Goal: Communication & Community: Answer question/provide support

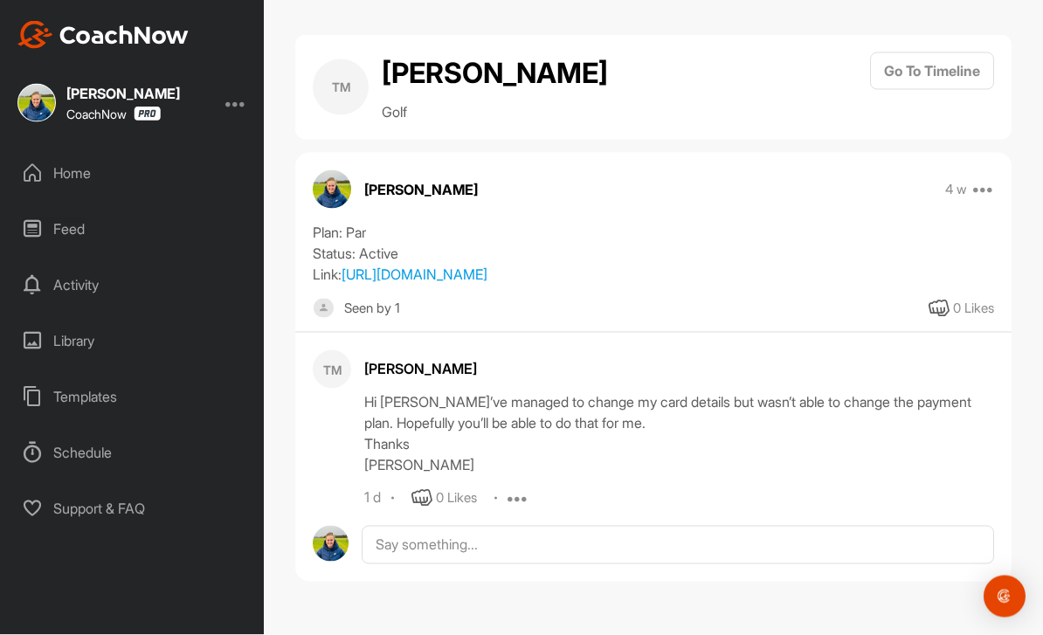
scroll to position [56, 0]
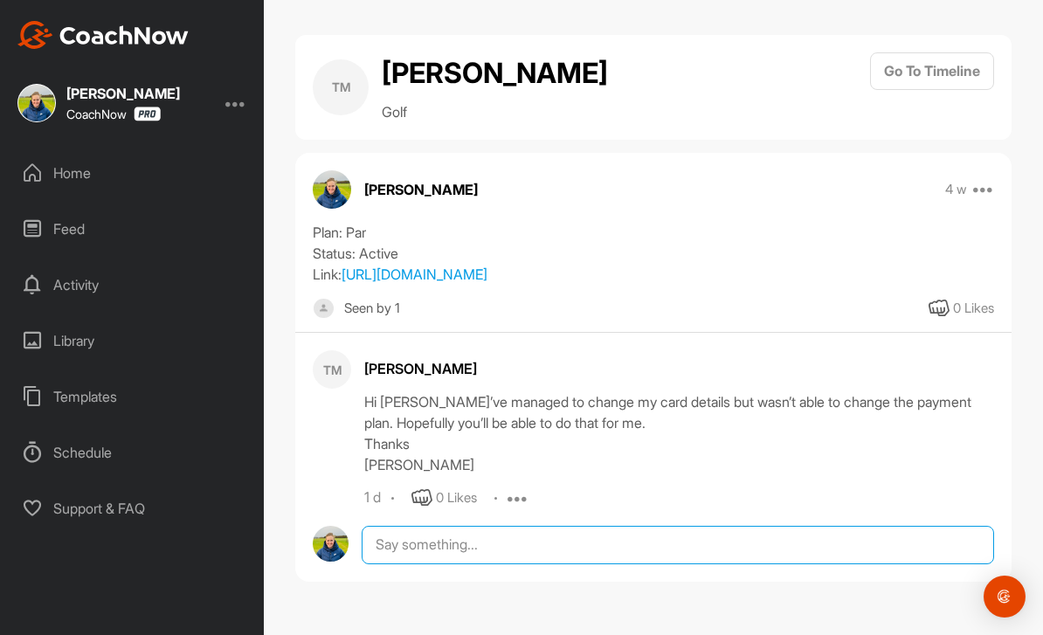
click at [654, 526] on textarea at bounding box center [678, 545] width 632 height 38
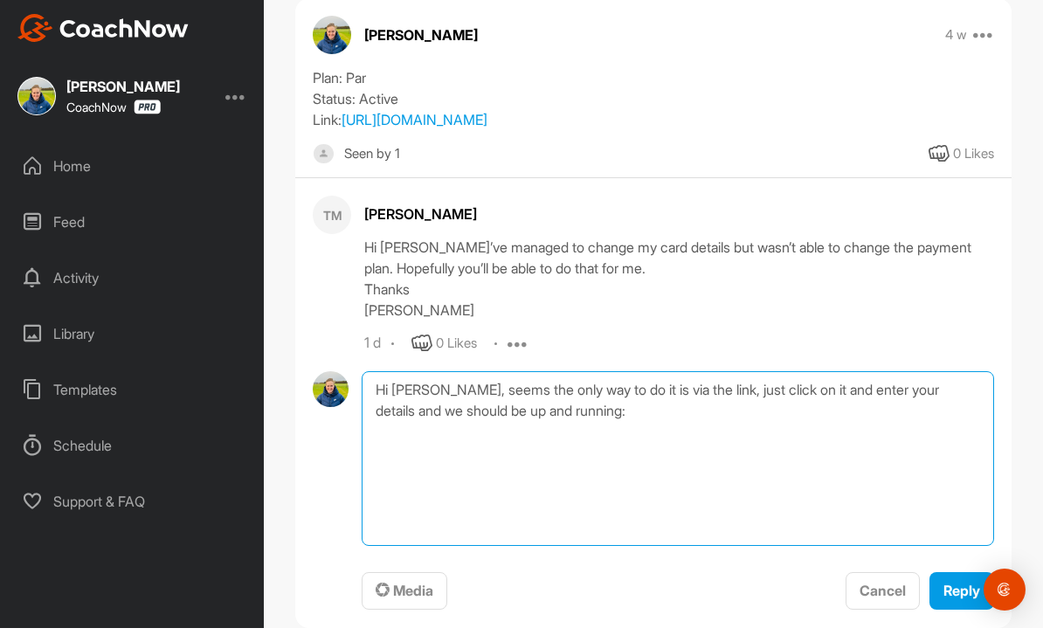
scroll to position [145, 0]
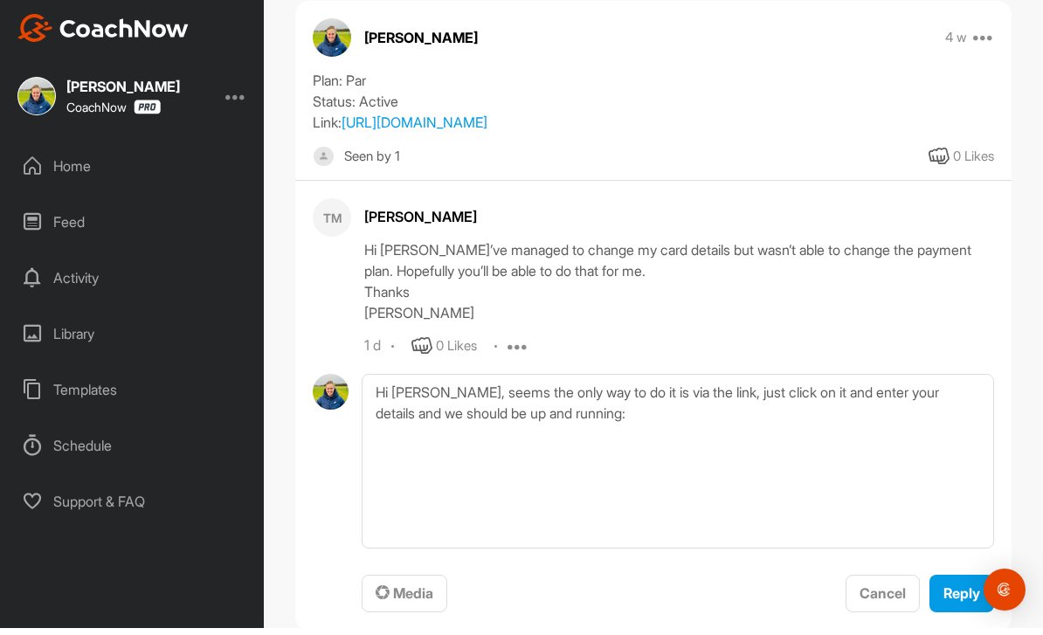
click at [364, 8] on div "[PERSON_NAME] 4 w Move to ... Copy to ... Edit Edit Tags Delete Plan: Par Statu…" at bounding box center [653, 323] width 716 height 630
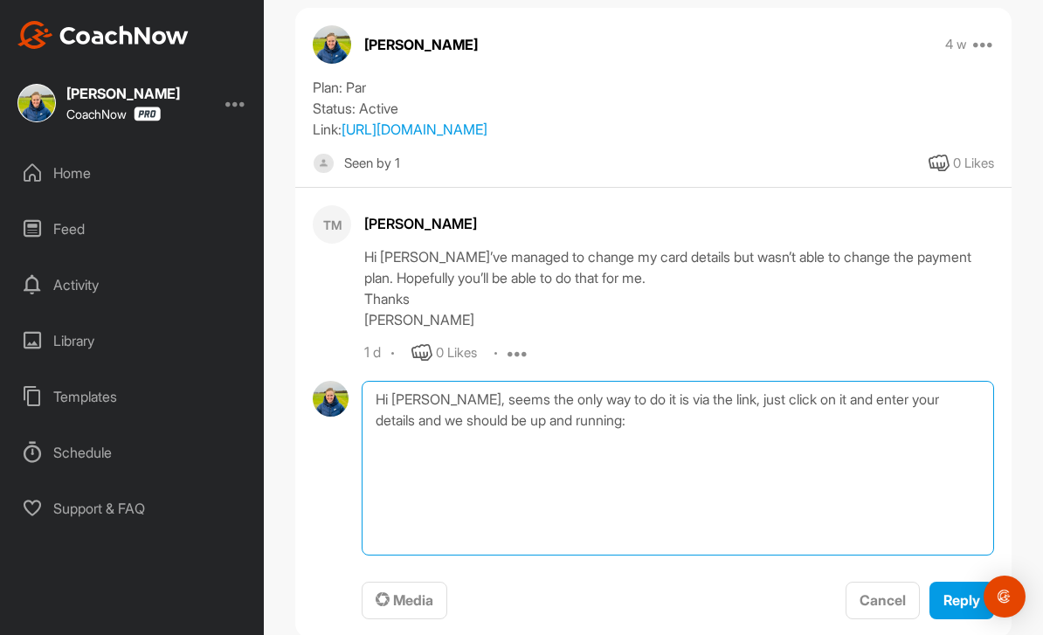
click at [575, 453] on textarea "Hi [PERSON_NAME], seems the only way to do it is via the link, just click on it…" at bounding box center [678, 468] width 632 height 175
paste textarea "[URL][DOMAIN_NAME]"
click at [680, 482] on textarea "Hi [PERSON_NAME], seems the only way to do it is via the link, just click on it…" at bounding box center [678, 468] width 632 height 175
type textarea "Hi [PERSON_NAME], seems the only way to do it is via the link, just click on it…"
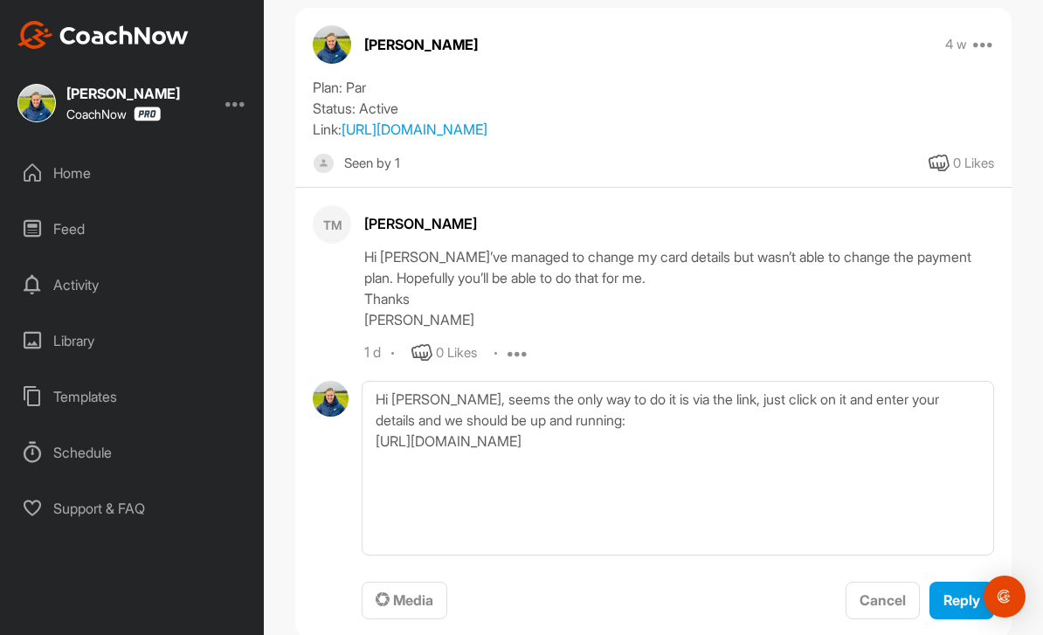
drag, startPoint x: 680, startPoint y: 482, endPoint x: -1, endPoint y: -57, distance: 868.4
click at [0, 0] on html "[PERSON_NAME] CoachNow Home Feed Activity Library Templates Schedule Support & …" at bounding box center [521, 317] width 1043 height 635
click at [947, 591] on span "Reply" at bounding box center [961, 599] width 37 height 17
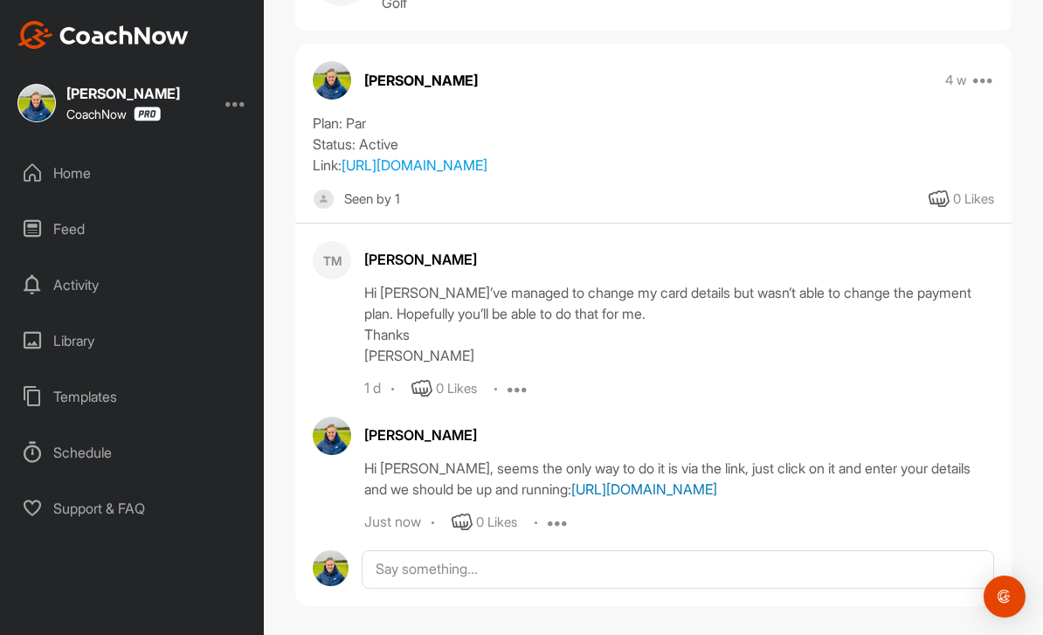
scroll to position [107, 0]
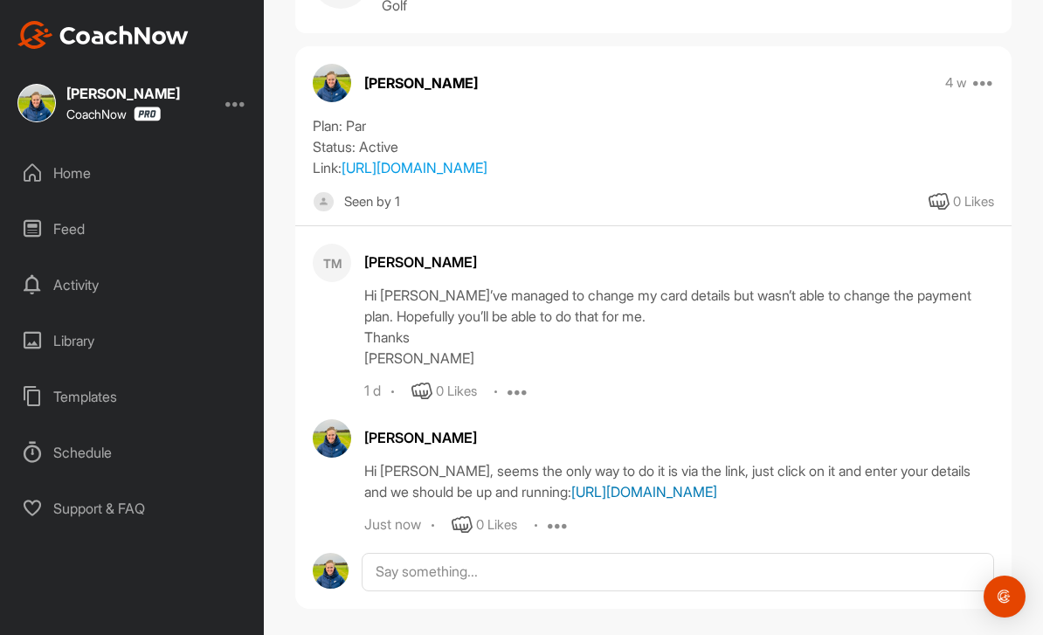
click at [717, 500] on link "[URL][DOMAIN_NAME]" at bounding box center [644, 491] width 146 height 17
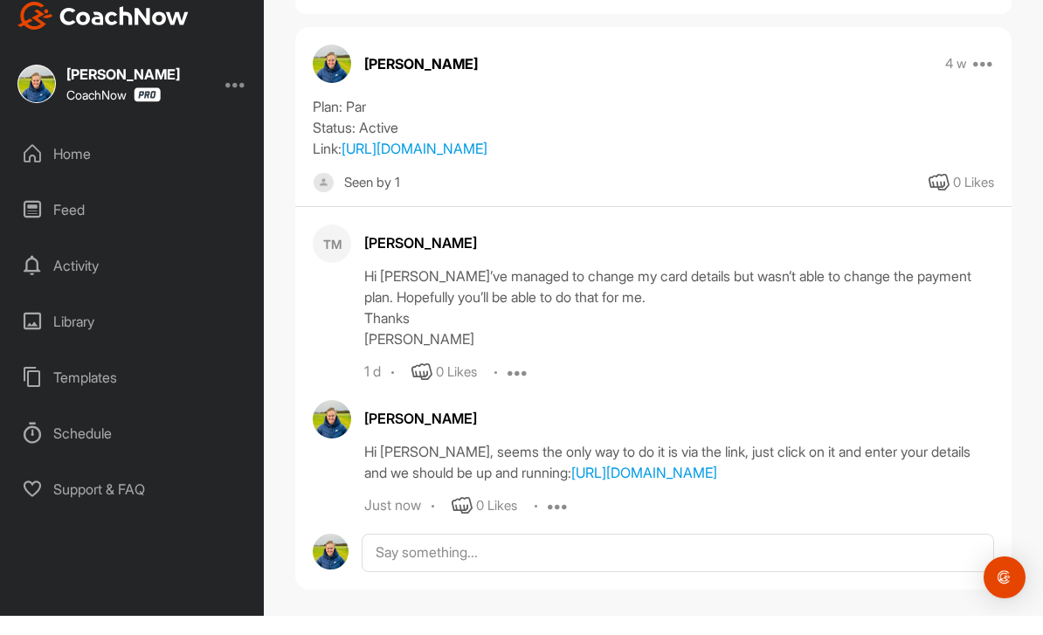
scroll to position [0, 0]
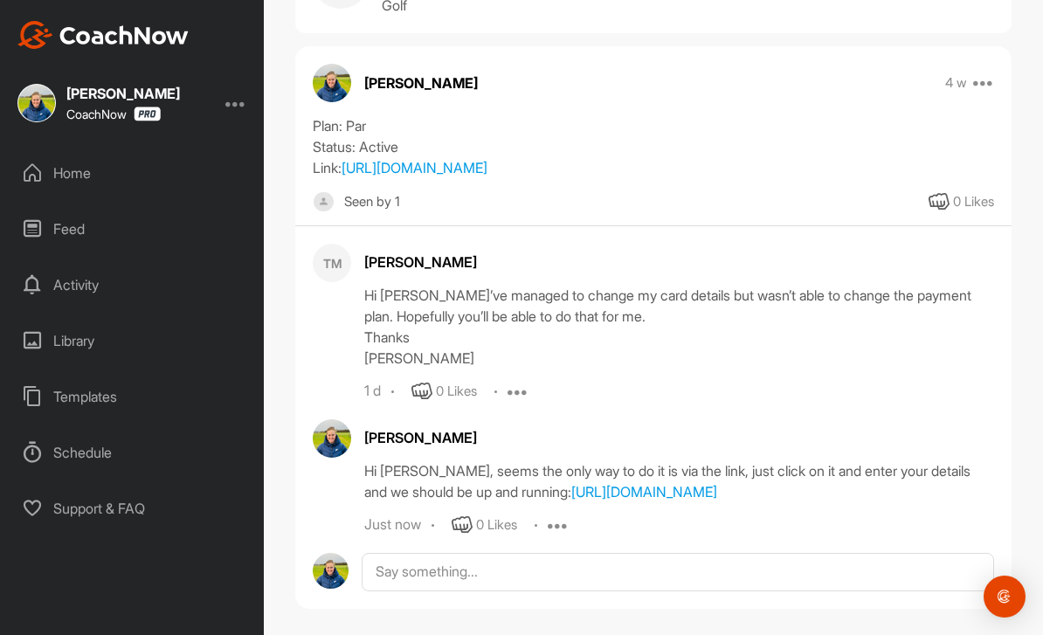
click at [59, 169] on div "Home" at bounding box center [133, 173] width 246 height 44
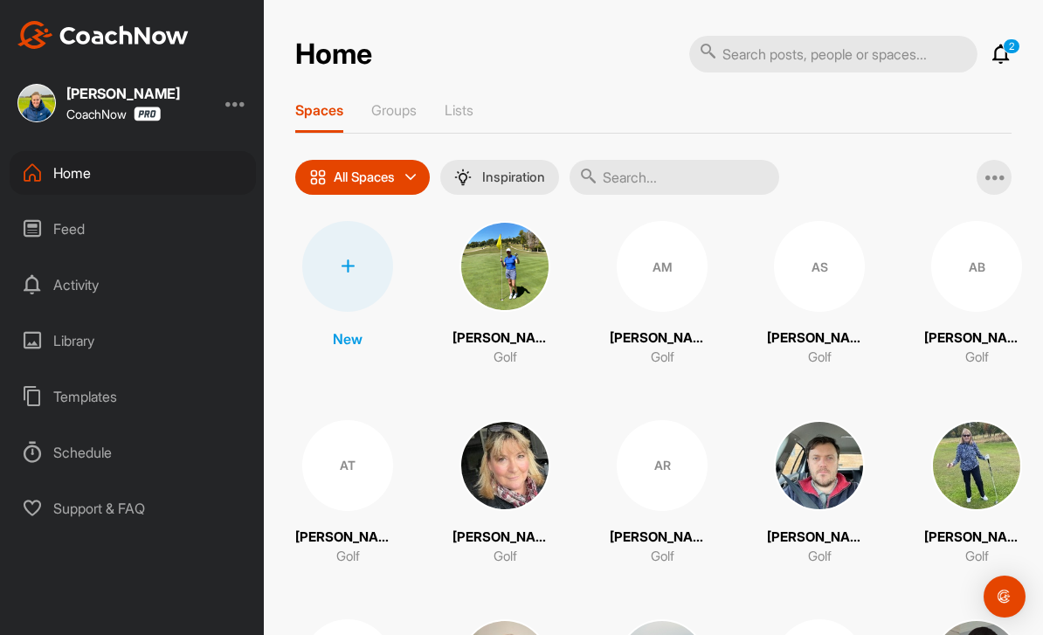
click at [1005, 57] on icon at bounding box center [1000, 54] width 21 height 21
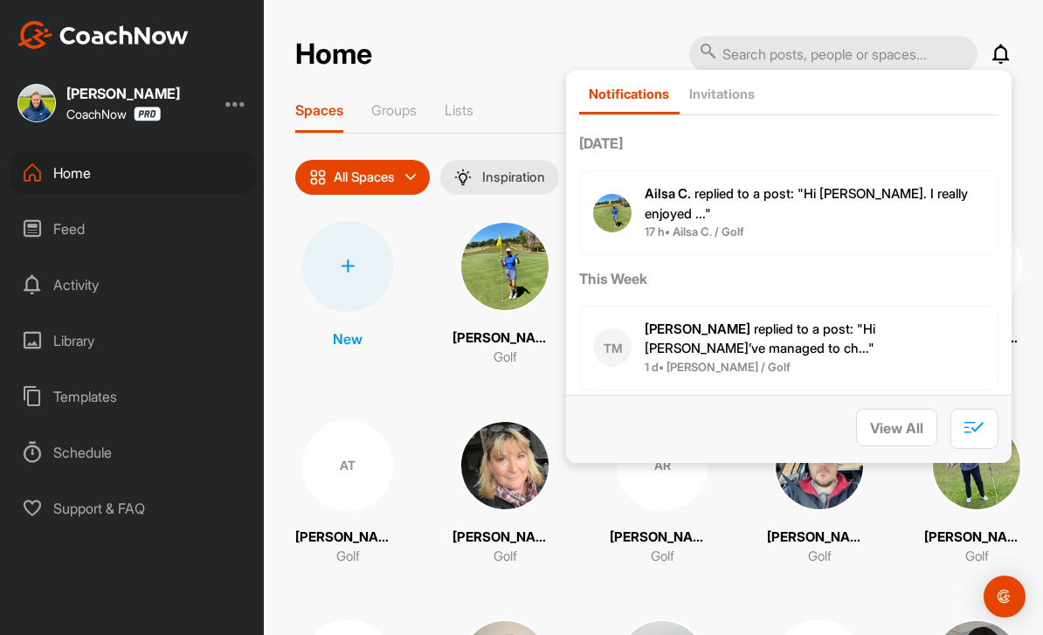
click at [793, 196] on span "Ailsa C. replied to a post : "Hi [PERSON_NAME]. I really enjoyed ..."" at bounding box center [805, 203] width 323 height 37
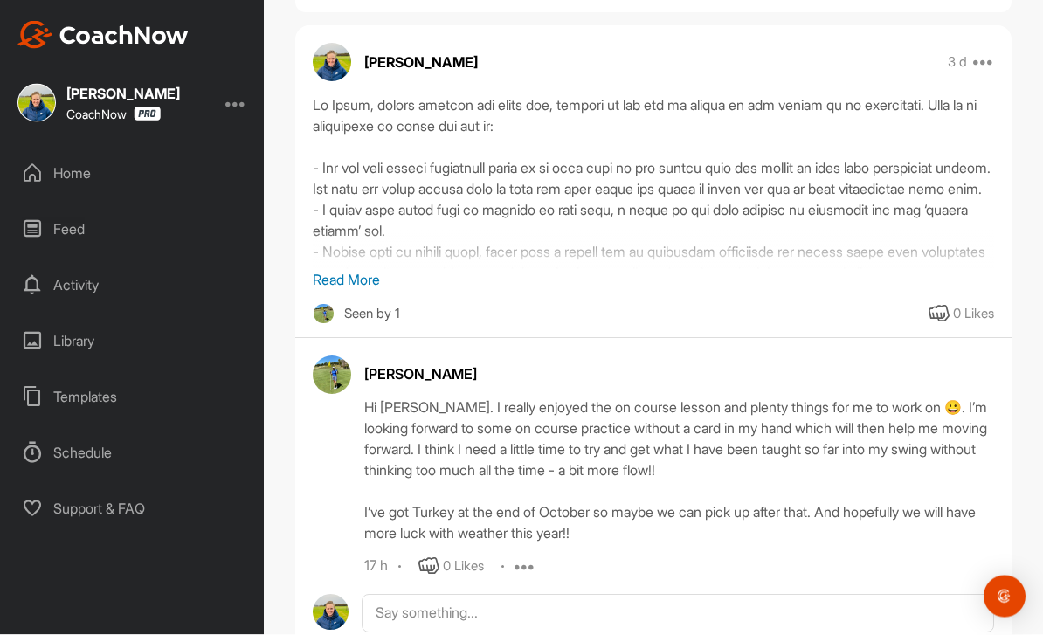
scroll to position [56, 0]
